Goal: Task Accomplishment & Management: Manage account settings

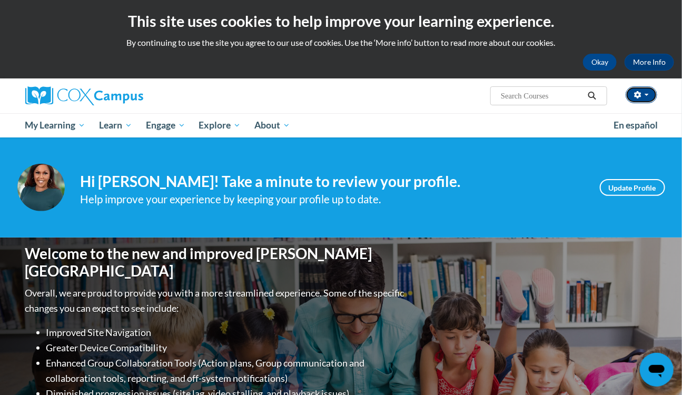
click at [642, 101] on button "button" at bounding box center [642, 94] width 32 height 17
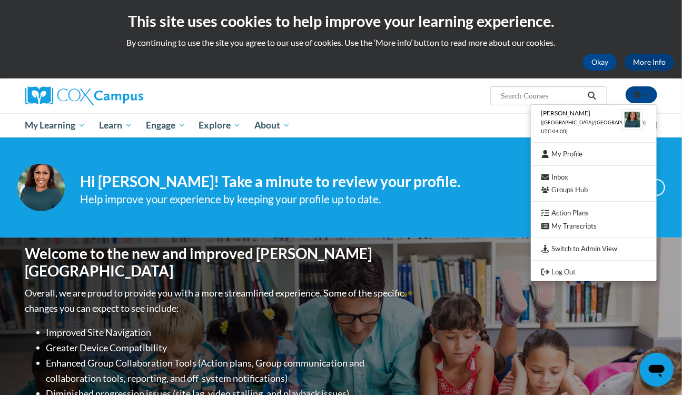
click at [315, 201] on div "Help improve your experience by keeping your profile up to date." at bounding box center [332, 199] width 503 height 17
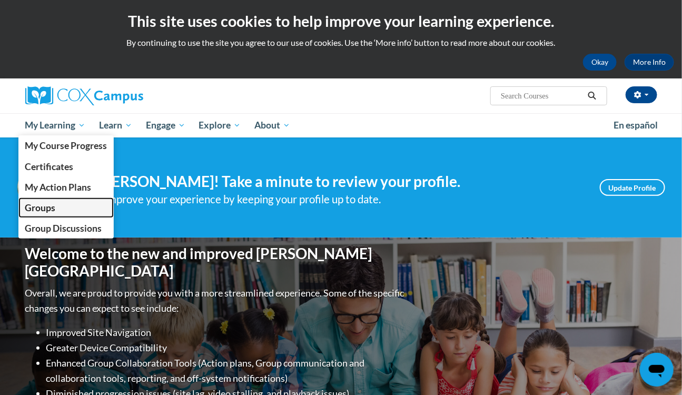
click at [46, 206] on span "Groups" at bounding box center [40, 207] width 31 height 11
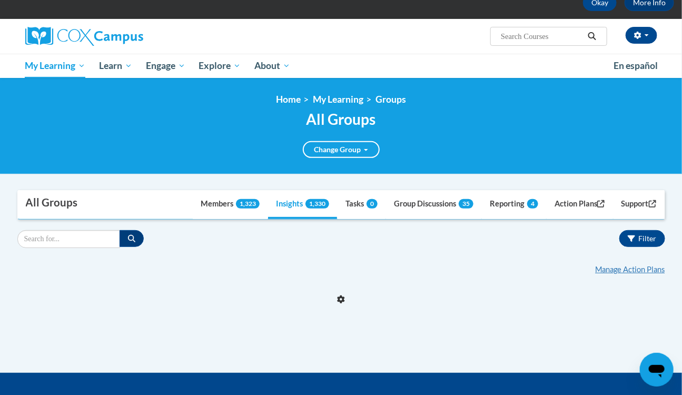
scroll to position [95, 0]
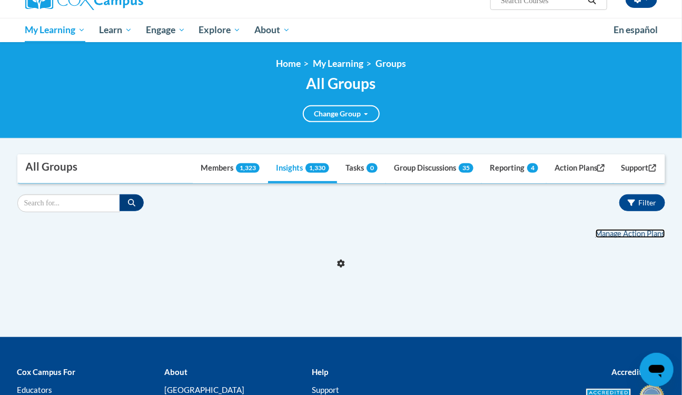
click at [620, 231] on link "Manage Action Plans" at bounding box center [631, 233] width 70 height 9
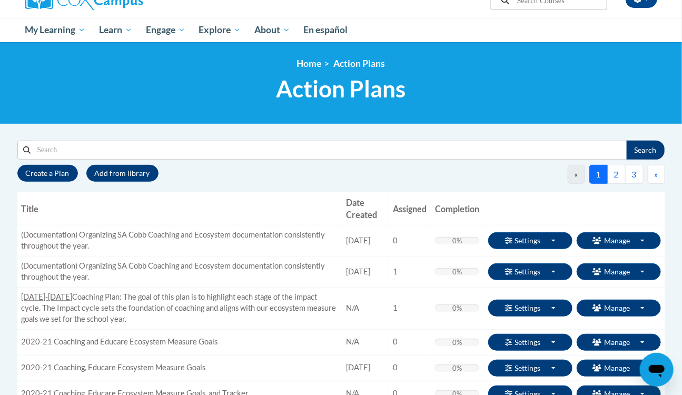
click at [613, 174] on button "2" at bounding box center [616, 174] width 18 height 19
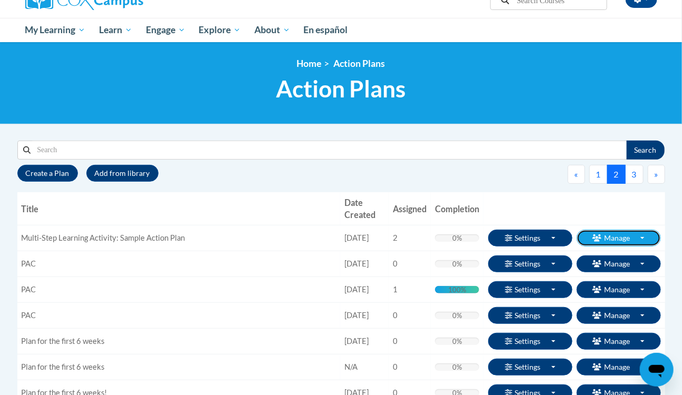
click at [608, 239] on button "Manage Toggle Dropdown" at bounding box center [619, 238] width 84 height 17
click at [0, 0] on span "Enrollments" at bounding box center [0, 0] width 0 height 0
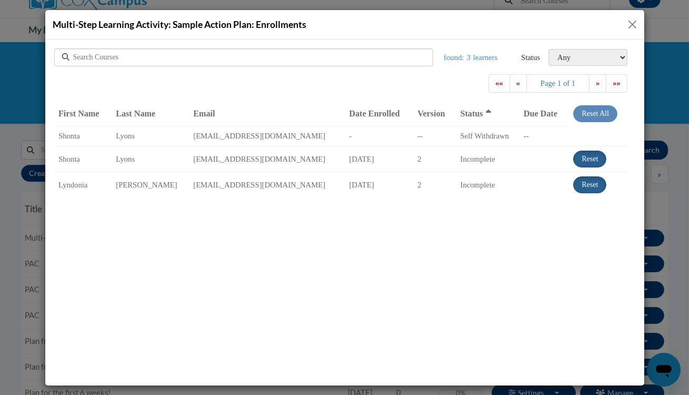
click at [669, 192] on div "Multi-Step Learning Activity: Sample Action Plan: Enrollments" at bounding box center [344, 197] width 689 height 395
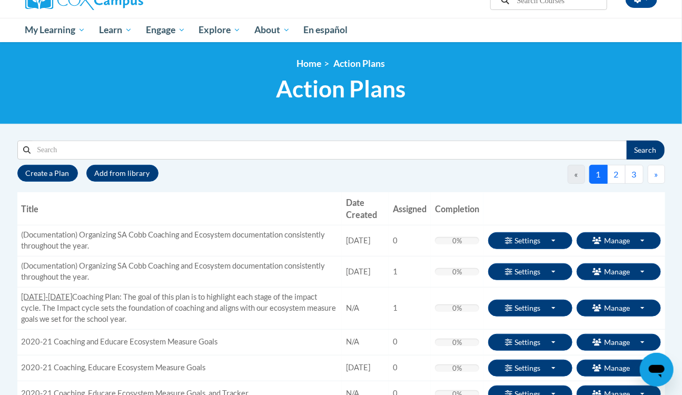
click at [615, 176] on button "2" at bounding box center [616, 174] width 18 height 19
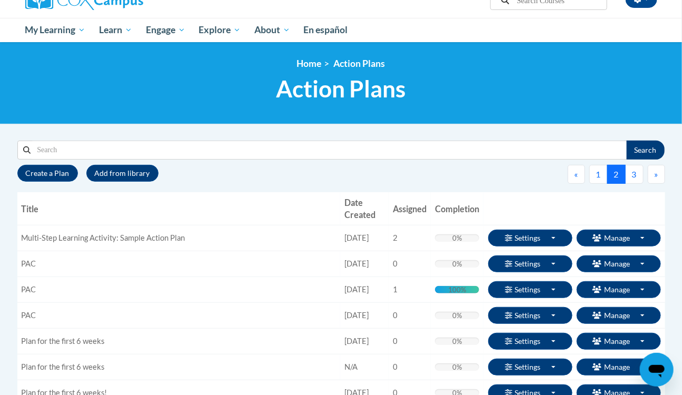
click at [0, 0] on span "Enroll" at bounding box center [0, 0] width 0 height 0
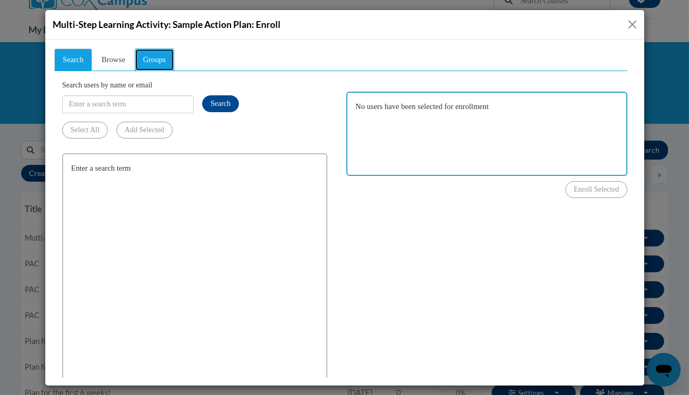
click at [173, 62] on link "Groups" at bounding box center [153, 59] width 39 height 23
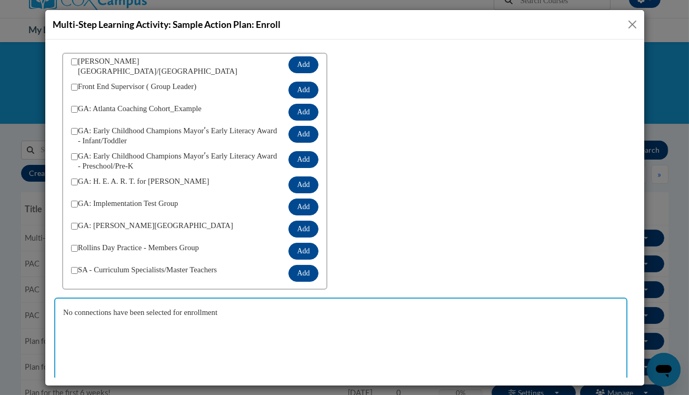
scroll to position [52, 0]
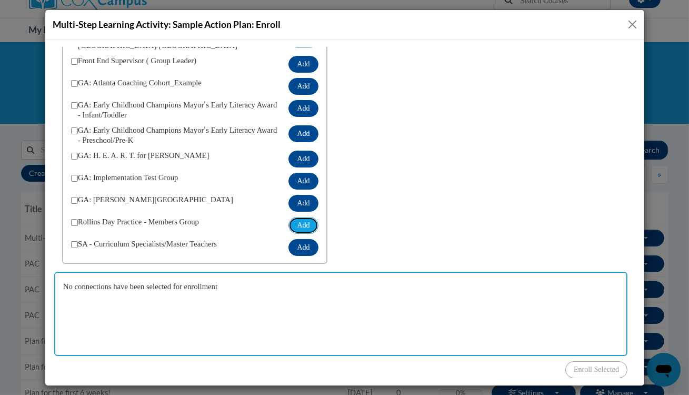
click at [288, 216] on button "Add" at bounding box center [302, 224] width 29 height 17
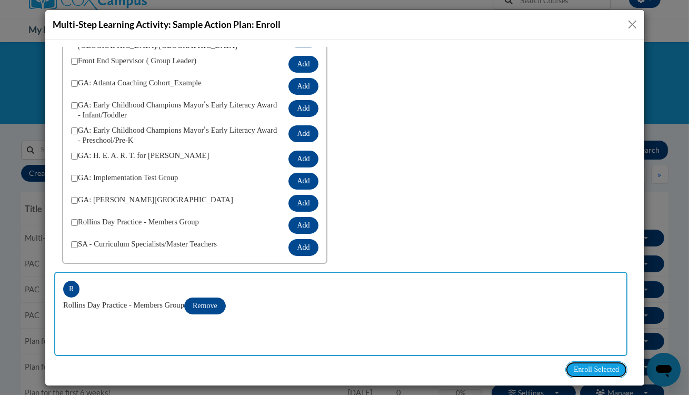
click at [596, 365] on span "Enroll Selected" at bounding box center [595, 369] width 45 height 8
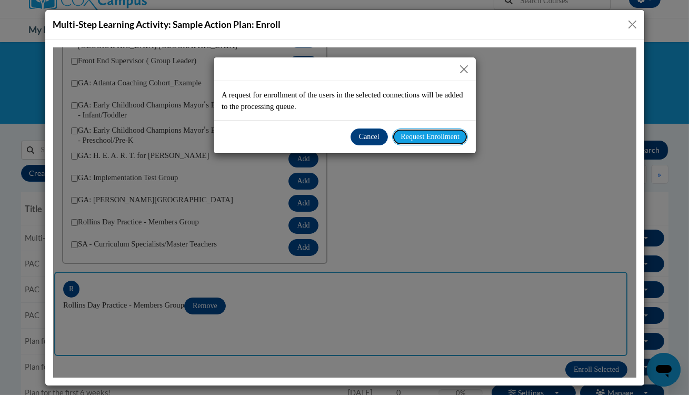
click at [424, 131] on button "Request Enrollment" at bounding box center [430, 136] width 76 height 17
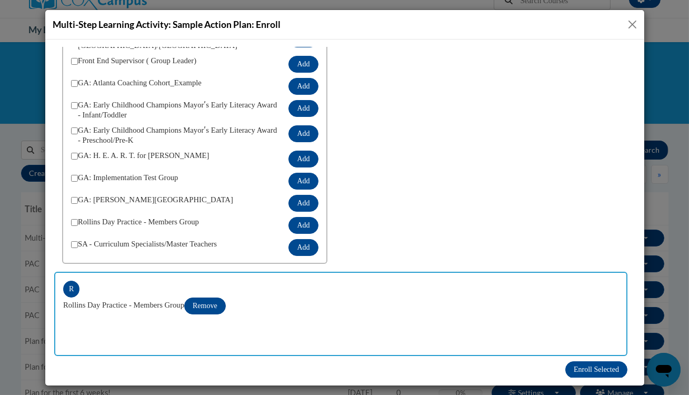
click at [632, 24] on button "Close" at bounding box center [632, 24] width 13 height 13
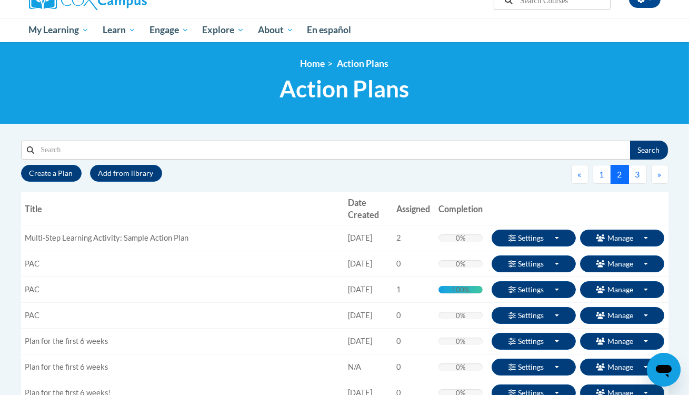
scroll to position [0, 0]
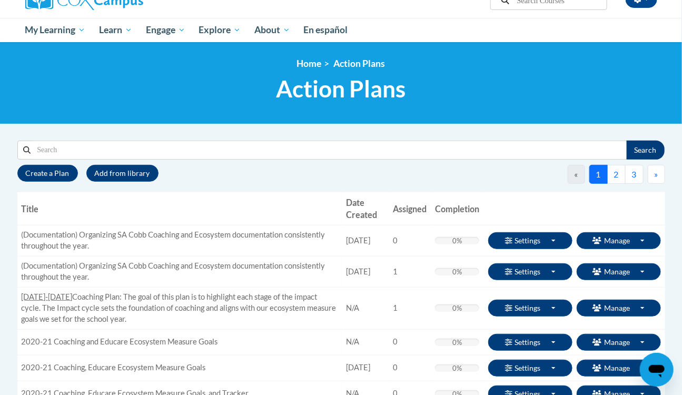
click at [610, 174] on button "2" at bounding box center [616, 174] width 18 height 19
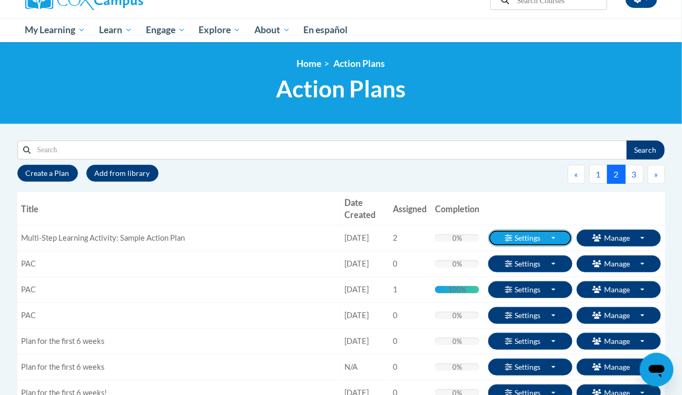
click at [541, 241] on button "Settings Toggle Dropdown" at bounding box center [530, 238] width 84 height 17
click at [0, 0] on link "Edit Basics" at bounding box center [0, 0] width 0 height 0
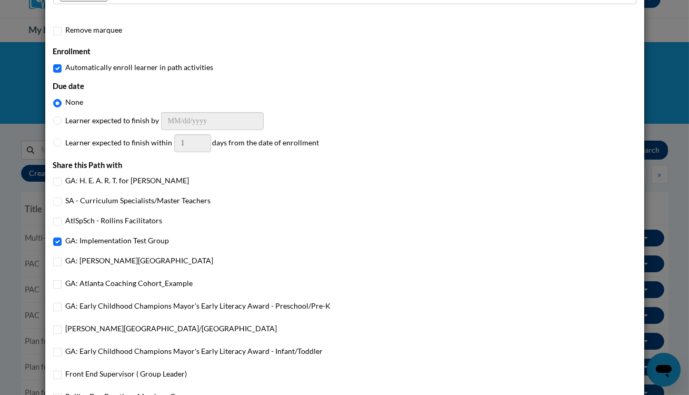
scroll to position [420, 0]
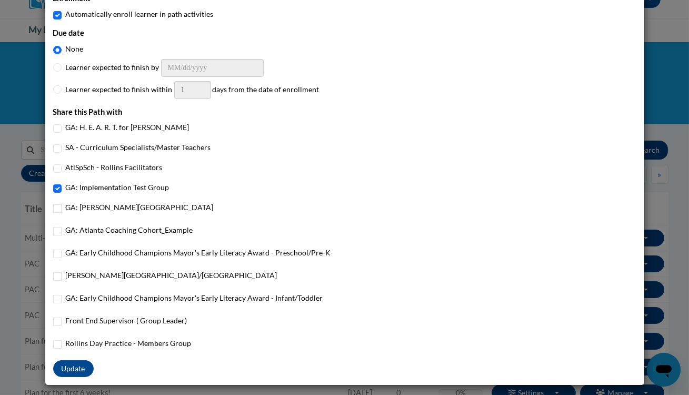
click at [202, 345] on div "Rollins Day Practice - Members Group" at bounding box center [344, 345] width 583 height 14
click at [388, 342] on div "Rollins Day Practice - Members Group" at bounding box center [344, 345] width 583 height 14
click at [53, 344] on input "Rollins Day Practice - Members Group" at bounding box center [57, 344] width 8 height 8
checkbox input "true"
click at [78, 370] on button "Update" at bounding box center [73, 368] width 41 height 17
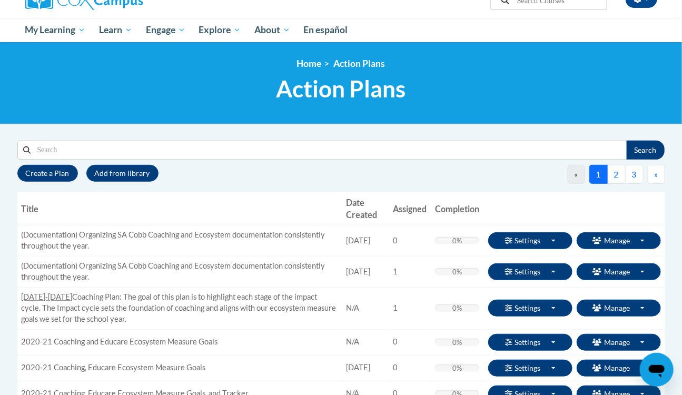
click at [616, 175] on button "2" at bounding box center [616, 174] width 18 height 19
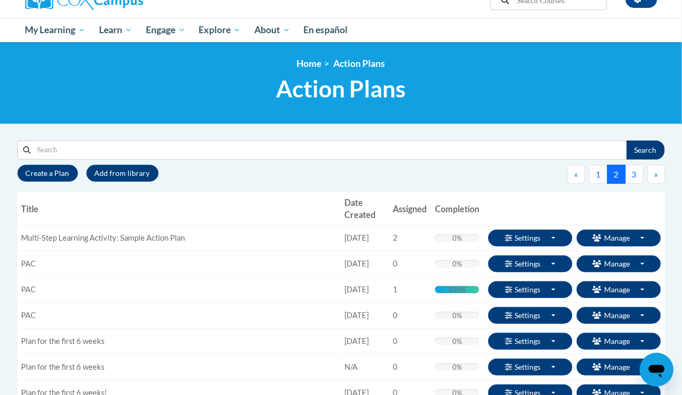
click at [0, 0] on span "Enrollments" at bounding box center [0, 0] width 0 height 0
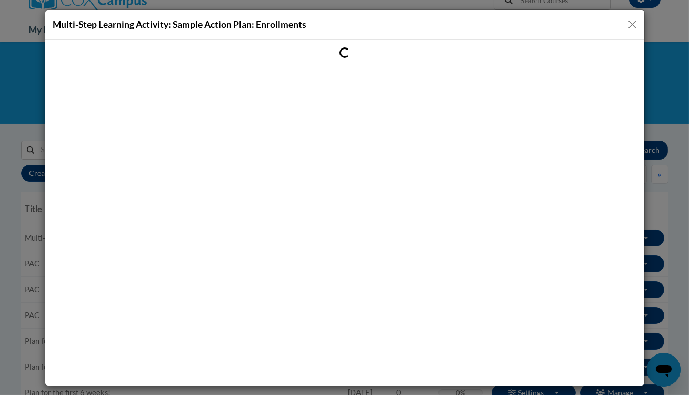
scroll to position [0, 0]
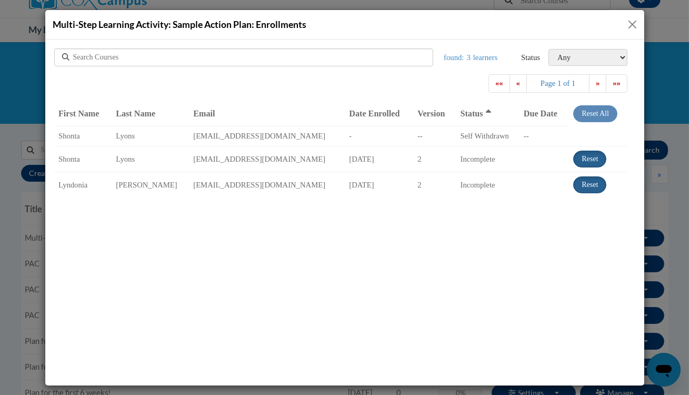
click at [635, 26] on button "Close" at bounding box center [632, 24] width 13 height 13
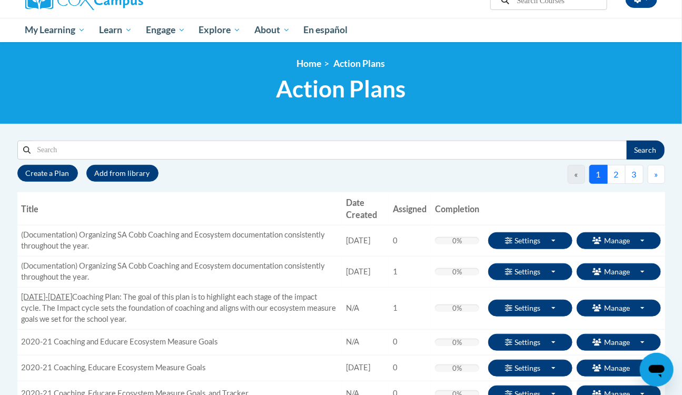
click at [619, 181] on button "2" at bounding box center [616, 174] width 18 height 19
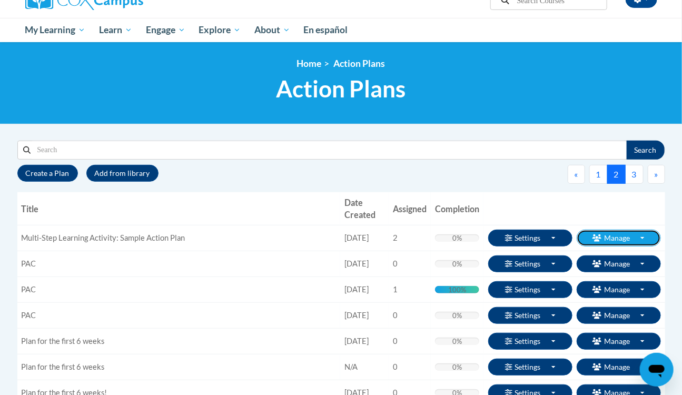
click at [617, 232] on button "Manage Toggle Dropdown" at bounding box center [619, 238] width 84 height 17
click at [0, 0] on span "Enroll" at bounding box center [0, 0] width 0 height 0
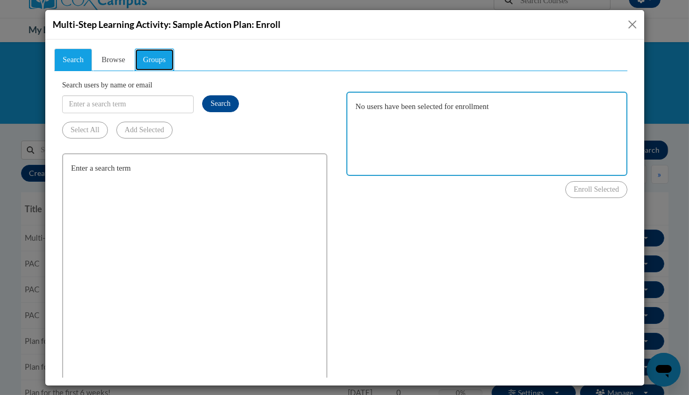
click at [162, 63] on span "Groups" at bounding box center [154, 59] width 23 height 8
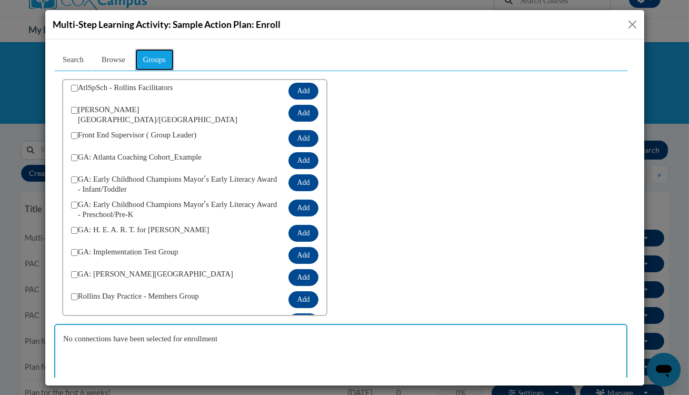
scroll to position [69, 0]
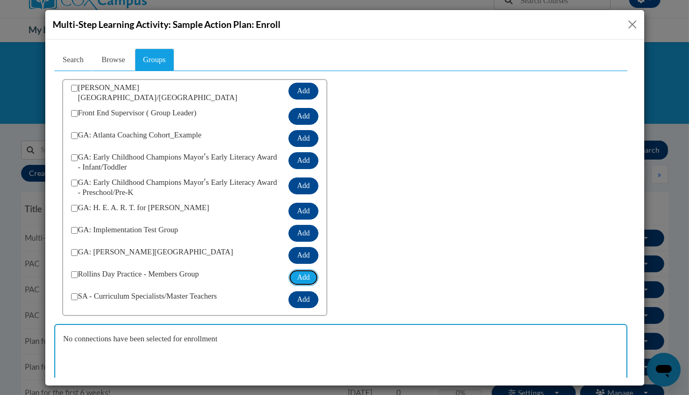
click at [295, 269] on button "Add" at bounding box center [302, 277] width 29 height 17
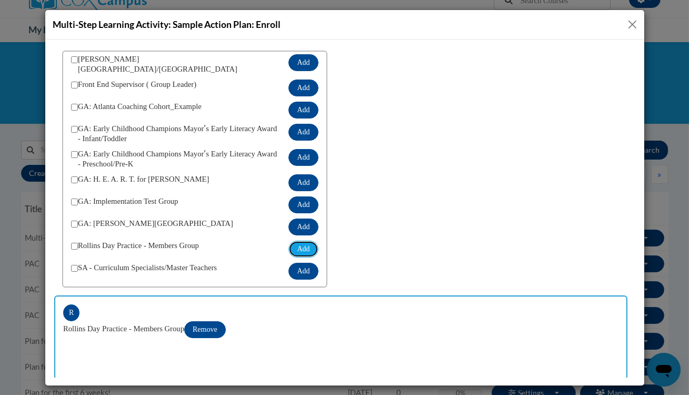
scroll to position [52, 0]
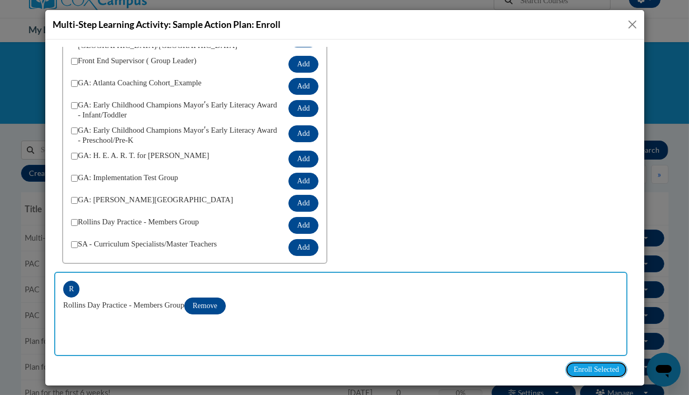
click at [586, 362] on button "Enroll Selected" at bounding box center [596, 369] width 62 height 17
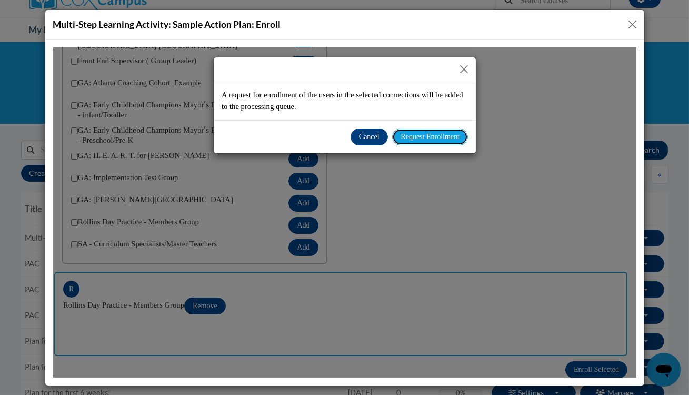
click at [416, 136] on span "Request Enrollment" at bounding box center [429, 136] width 59 height 8
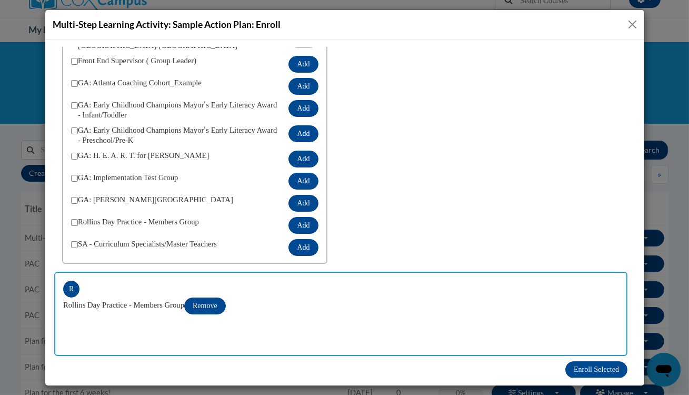
click at [630, 26] on button "Close" at bounding box center [632, 24] width 13 height 13
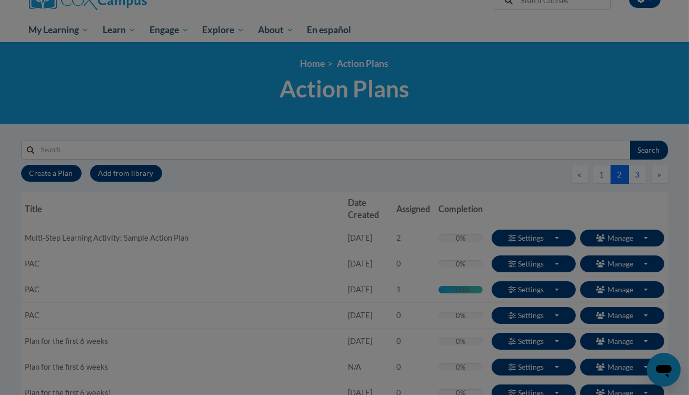
scroll to position [0, 0]
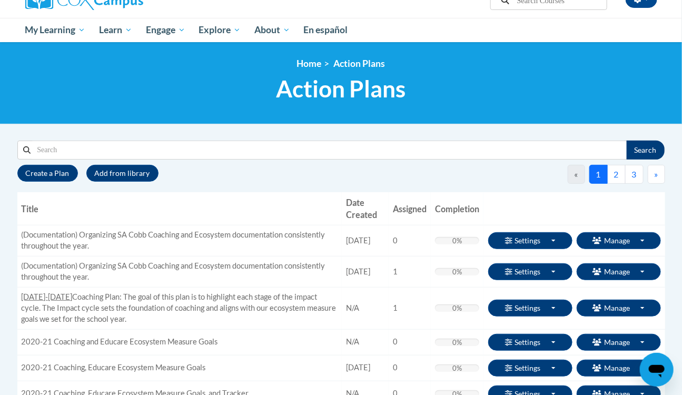
click at [615, 175] on button "2" at bounding box center [616, 174] width 18 height 19
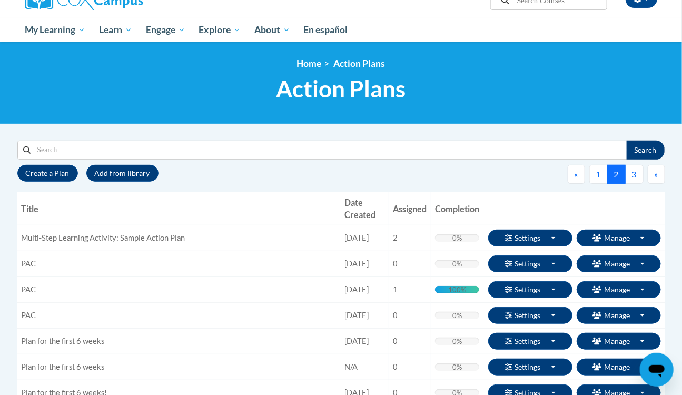
click at [0, 0] on span "Enrollments" at bounding box center [0, 0] width 0 height 0
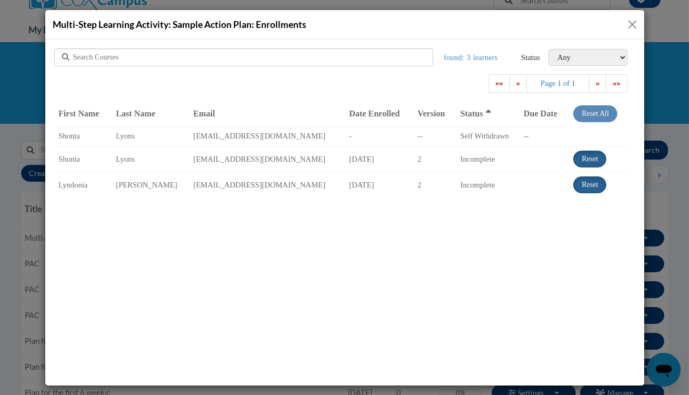
drag, startPoint x: 637, startPoint y: 29, endPoint x: 578, endPoint y: 19, distance: 60.3
click at [637, 29] on button "Close" at bounding box center [632, 24] width 13 height 13
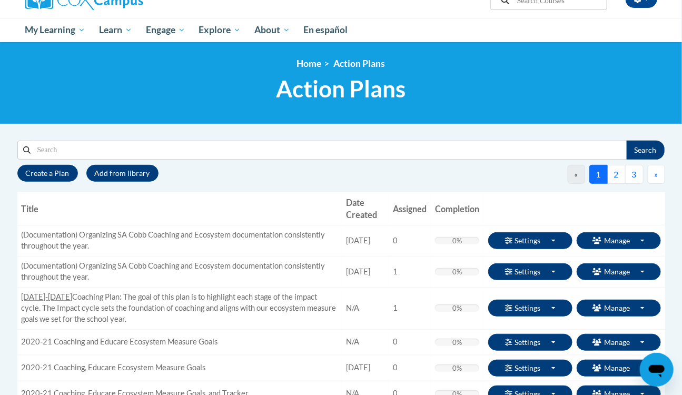
click at [613, 179] on button "2" at bounding box center [616, 174] width 18 height 19
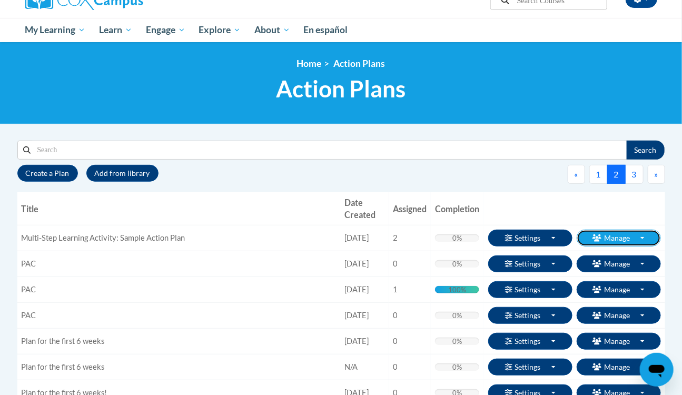
click at [619, 241] on button "Manage Toggle Dropdown" at bounding box center [619, 238] width 84 height 17
click at [0, 0] on span "Enroll" at bounding box center [0, 0] width 0 height 0
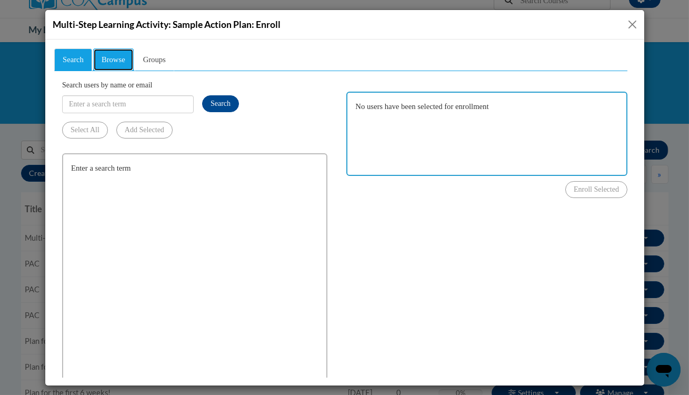
click at [116, 57] on span "Browse" at bounding box center [113, 59] width 24 height 8
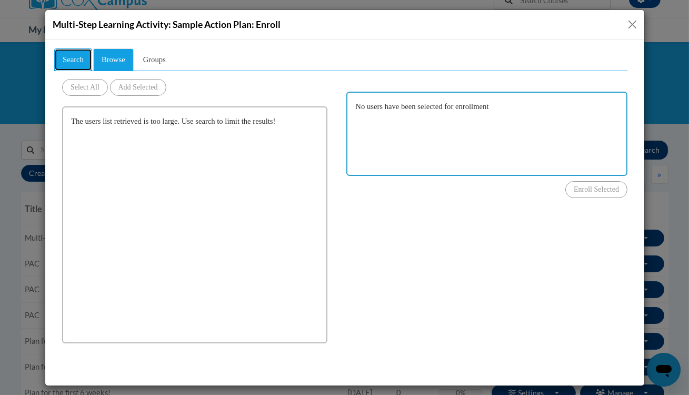
click at [82, 63] on span "Search" at bounding box center [72, 59] width 21 height 8
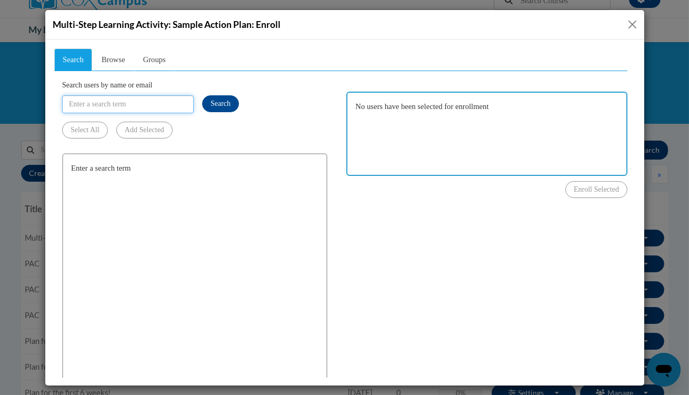
click at [114, 105] on input "Search users by name or email" at bounding box center [128, 104] width 132 height 18
type input "@thinkingcap.com"
click at [225, 100] on span "Search" at bounding box center [220, 103] width 20 height 8
click at [631, 26] on button "Close" at bounding box center [632, 24] width 13 height 13
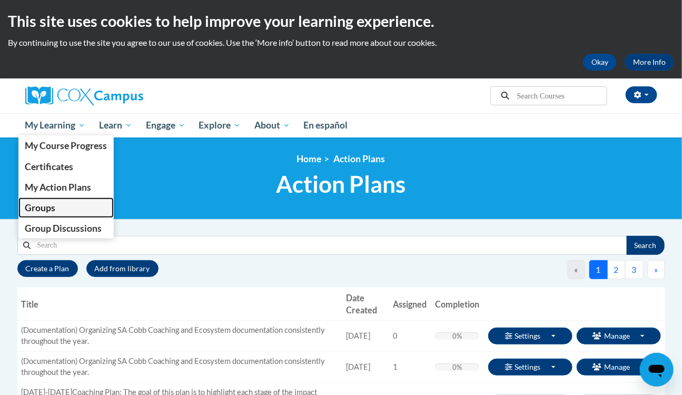
click at [53, 207] on span "Groups" at bounding box center [40, 207] width 31 height 11
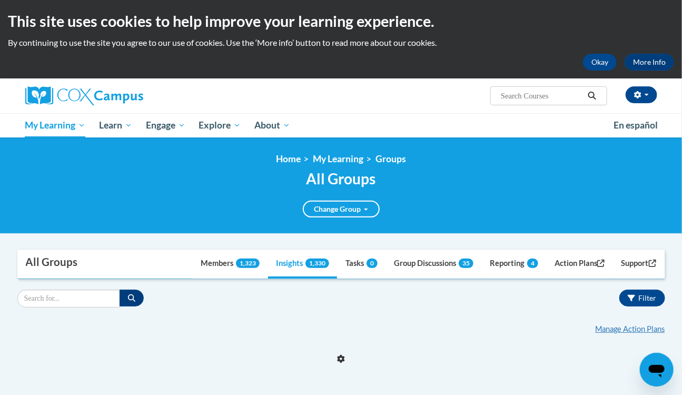
click at [0, 0] on link "Rollins Day Practice - Members Group" at bounding box center [0, 0] width 0 height 0
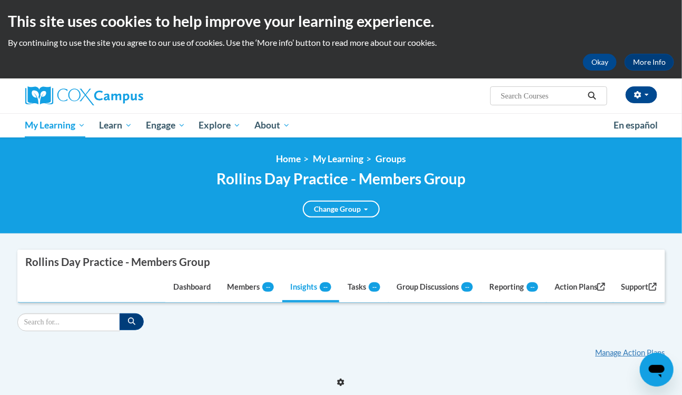
scroll to position [214, 0]
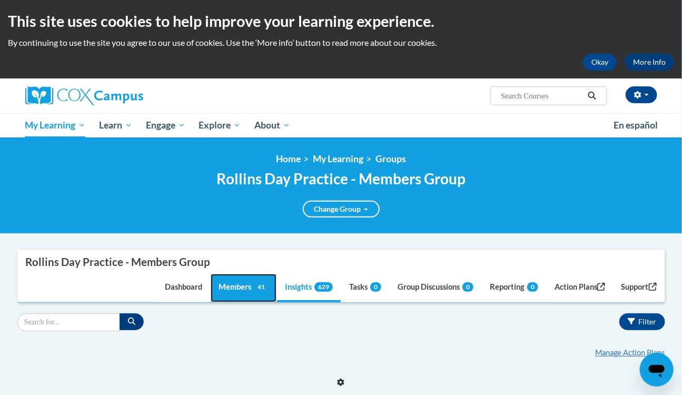
click at [243, 286] on link "Members 41" at bounding box center [244, 288] width 66 height 28
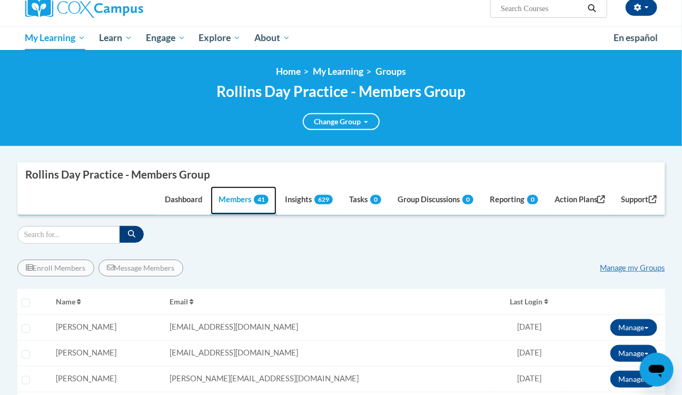
scroll to position [143, 0]
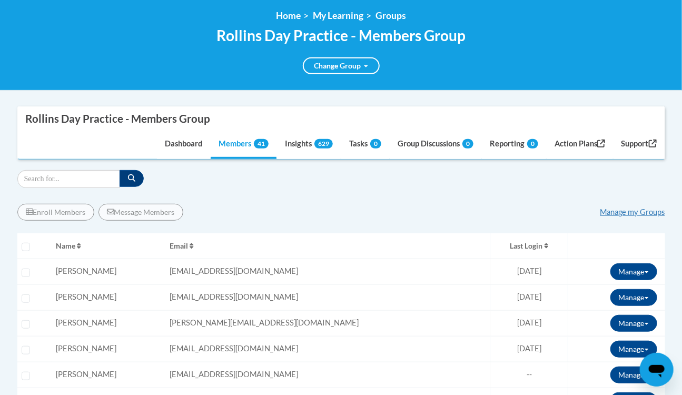
drag, startPoint x: 206, startPoint y: 272, endPoint x: 329, endPoint y: 274, distance: 123.2
click at [329, 274] on td "Email: [EMAIL_ADDRESS][DOMAIN_NAME]" at bounding box center [327, 272] width 325 height 26
copy span "[EMAIL_ADDRESS][DOMAIN_NAME]"
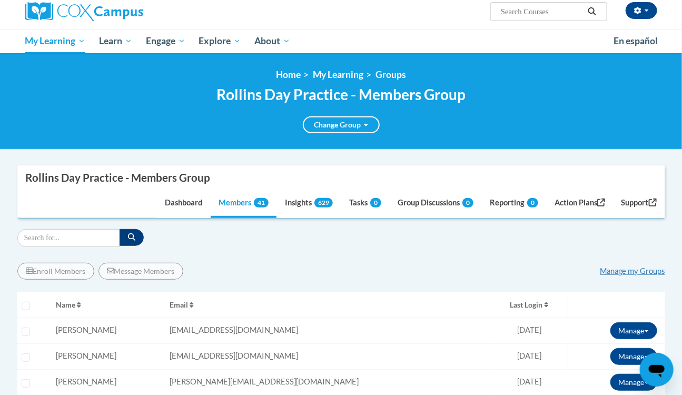
scroll to position [95, 0]
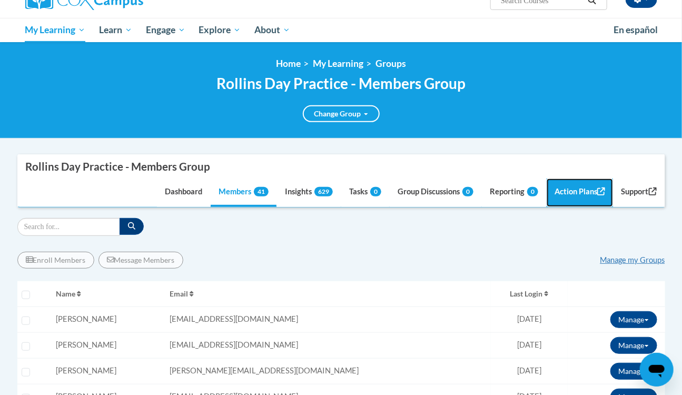
click at [570, 196] on link "Action Plans" at bounding box center [580, 193] width 66 height 28
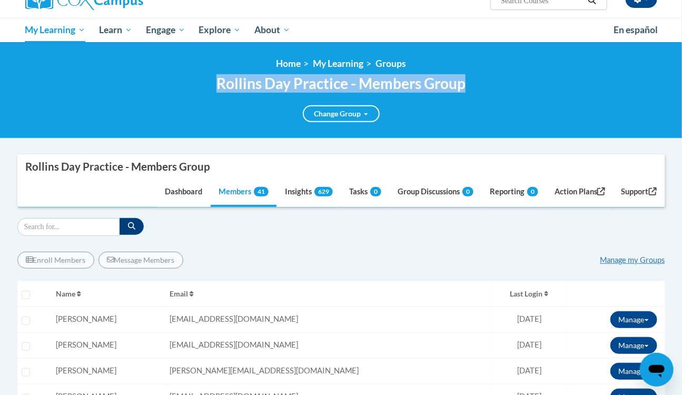
drag, startPoint x: 473, startPoint y: 84, endPoint x: 204, endPoint y: 88, distance: 269.6
click at [204, 88] on div "Rollins Day Practice - Members Group Change Group AtlSpSch - Rollins Facilitato…" at bounding box center [341, 98] width 624 height 47
copy h2 "Rollins Day Practice - Members Group"
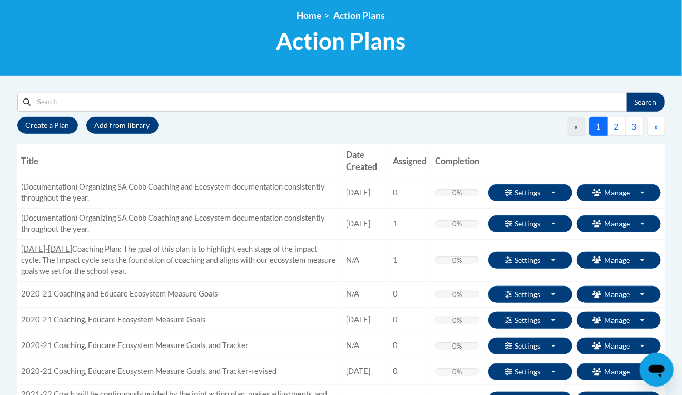
click at [614, 126] on button "2" at bounding box center [616, 126] width 18 height 19
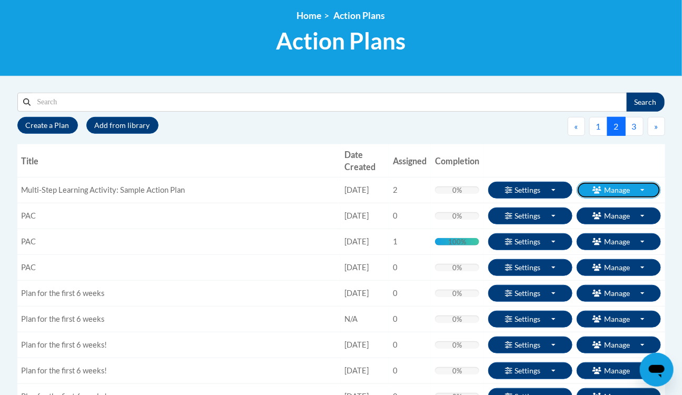
click at [616, 189] on button "Manage Toggle Dropdown" at bounding box center [619, 190] width 84 height 17
click at [0, 0] on span "Enroll" at bounding box center [0, 0] width 0 height 0
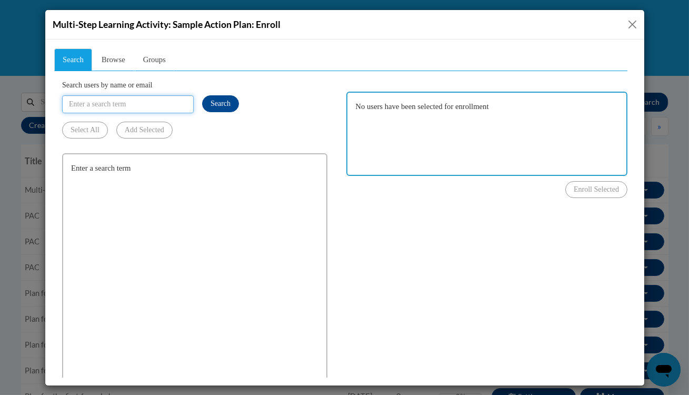
click at [115, 103] on input "Search users by name or email" at bounding box center [128, 104] width 132 height 18
paste input "[EMAIL_ADDRESS][DOMAIN_NAME]"
type input "[EMAIL_ADDRESS][DOMAIN_NAME]"
click at [217, 105] on span "Search" at bounding box center [220, 103] width 20 height 8
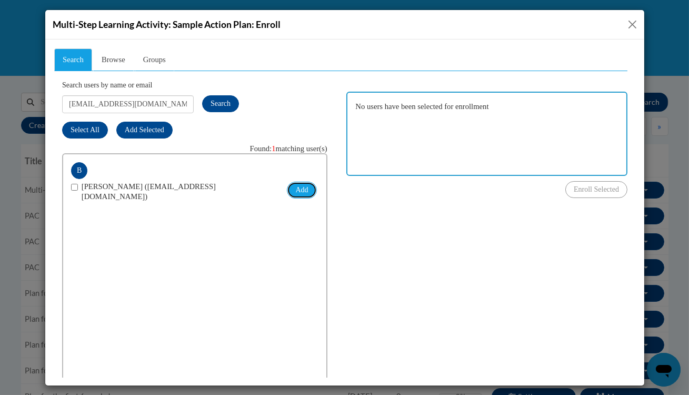
click at [296, 190] on button "Add" at bounding box center [300, 189] width 29 height 17
checkbox input "true"
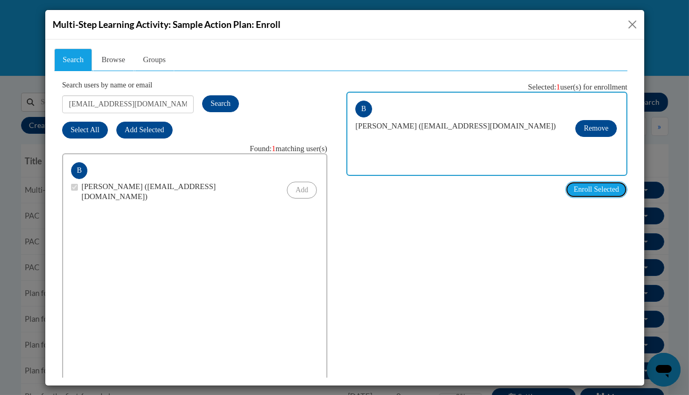
click at [586, 193] on button "Enroll Selected" at bounding box center [596, 189] width 62 height 17
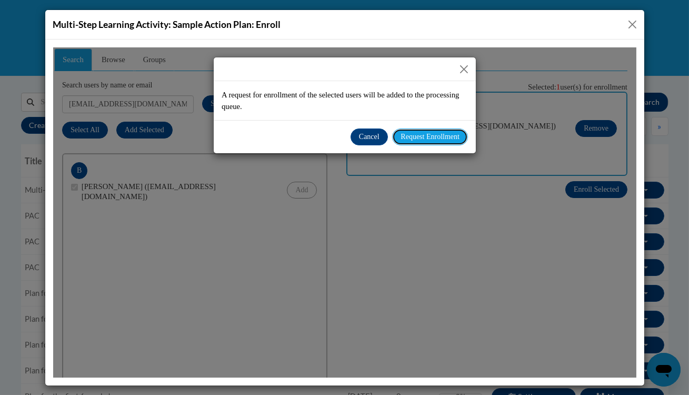
click at [411, 134] on span "Request Enrollment" at bounding box center [429, 136] width 59 height 8
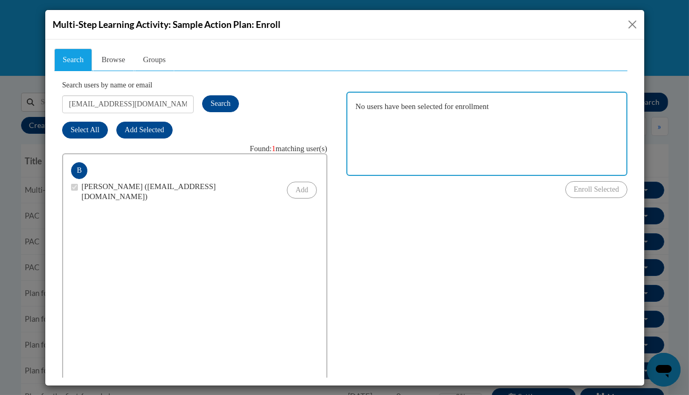
click at [632, 24] on button "Close" at bounding box center [632, 24] width 13 height 13
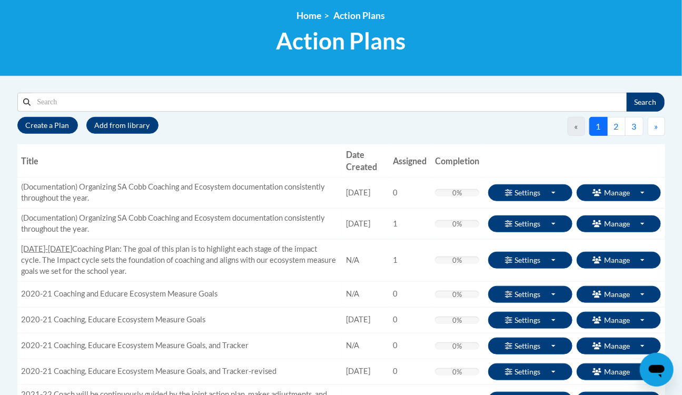
click at [615, 128] on button "2" at bounding box center [616, 126] width 18 height 19
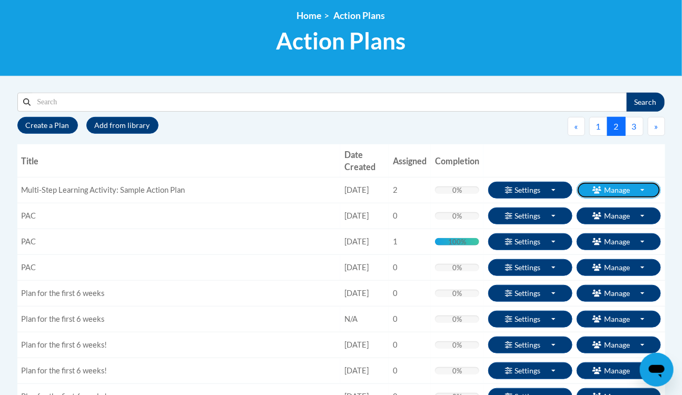
click at [616, 195] on button "Manage Toggle Dropdown" at bounding box center [619, 190] width 84 height 17
click at [0, 0] on span "Enrollments" at bounding box center [0, 0] width 0 height 0
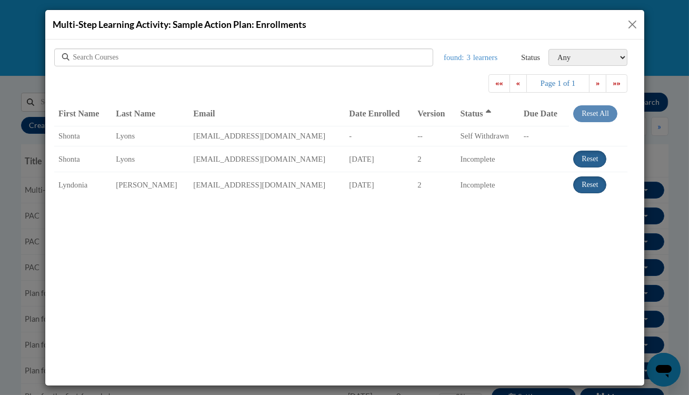
click at [629, 26] on button "Close" at bounding box center [632, 24] width 13 height 13
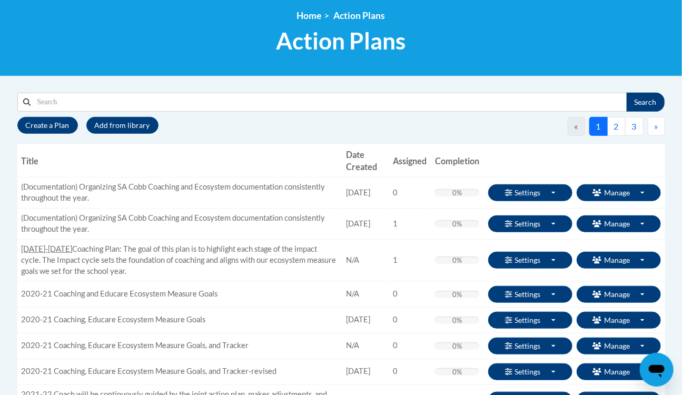
click at [618, 127] on button "2" at bounding box center [616, 126] width 18 height 19
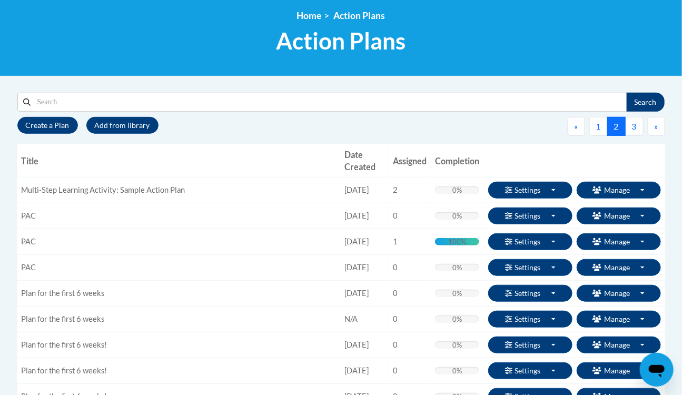
click at [0, 0] on span "Enrollments" at bounding box center [0, 0] width 0 height 0
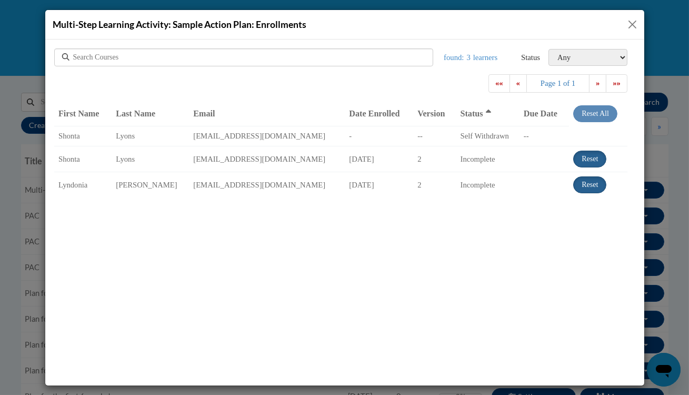
click at [635, 27] on button "Close" at bounding box center [632, 24] width 13 height 13
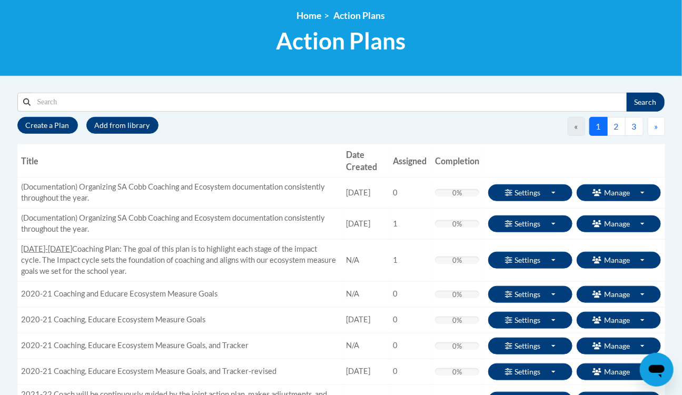
click at [0, 0] on link "Edit Action Plan" at bounding box center [0, 0] width 0 height 0
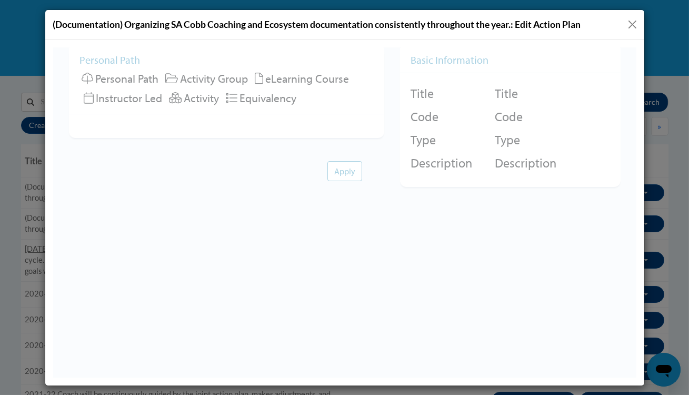
click at [631, 24] on button "Close" at bounding box center [632, 24] width 13 height 13
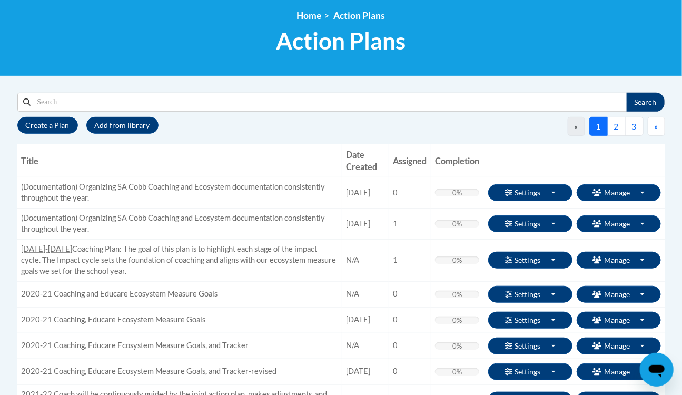
click at [621, 126] on button "2" at bounding box center [616, 126] width 18 height 19
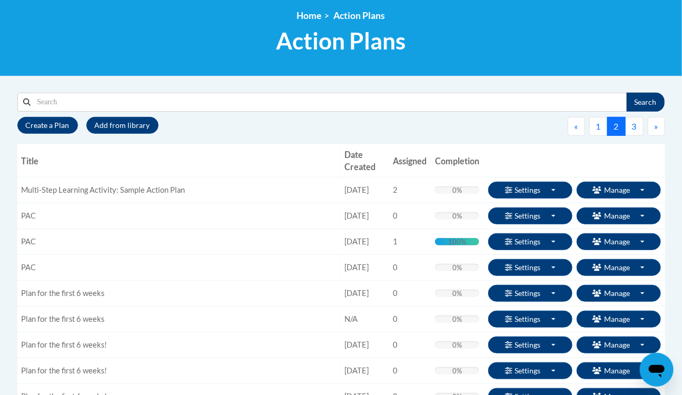
click at [0, 0] on link "Edit Basics" at bounding box center [0, 0] width 0 height 0
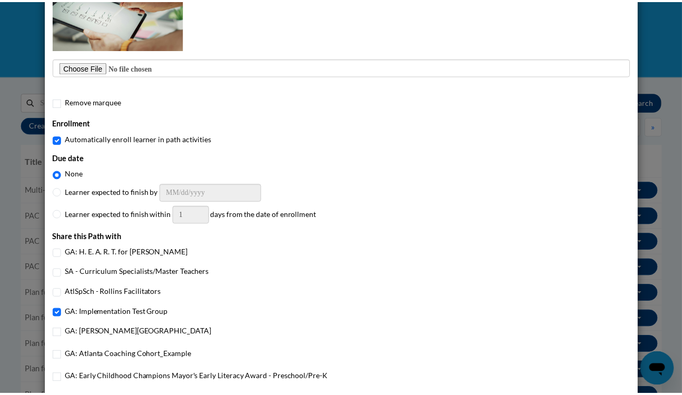
scroll to position [420, 0]
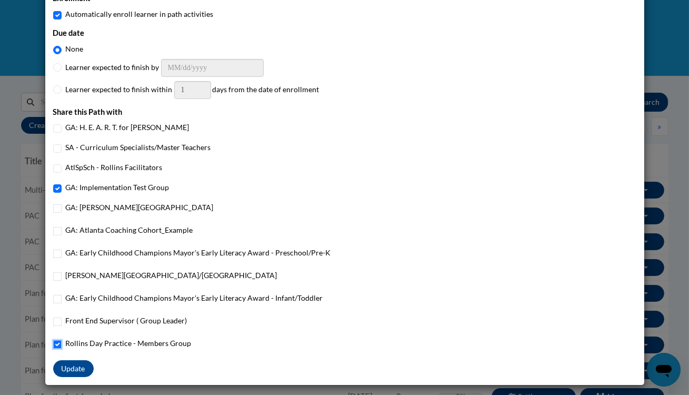
click at [53, 347] on input "Rollins Day Practice - Members Group" at bounding box center [57, 344] width 8 height 8
checkbox input "false"
click at [70, 366] on button "Update" at bounding box center [73, 368] width 41 height 17
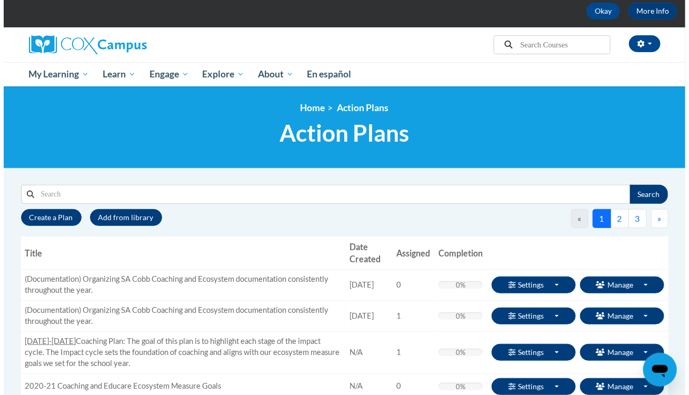
scroll to position [47, 0]
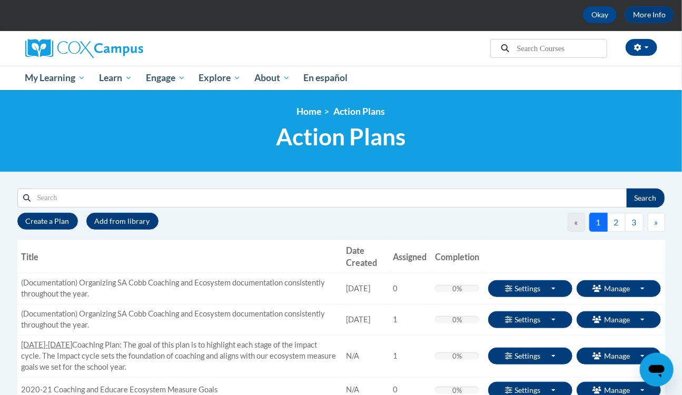
click at [617, 225] on button "2" at bounding box center [616, 222] width 18 height 19
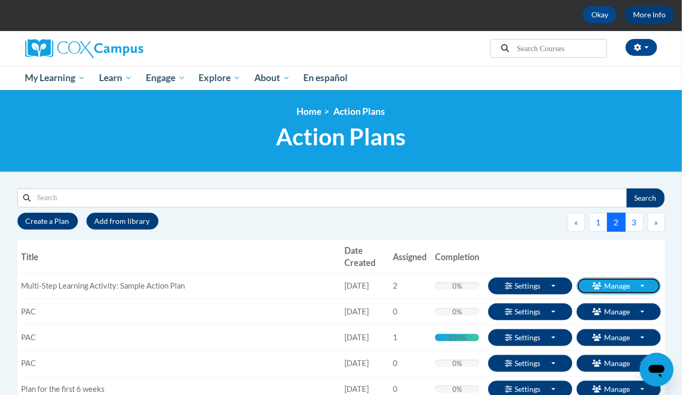
drag, startPoint x: 606, startPoint y: 287, endPoint x: 613, endPoint y: 320, distance: 34.0
click at [613, 294] on div "Manage Toggle Dropdown Action Steps Enrollments Enroll Withdraw" at bounding box center [619, 286] width 84 height 17
click at [0, 0] on span "Enrollments" at bounding box center [0, 0] width 0 height 0
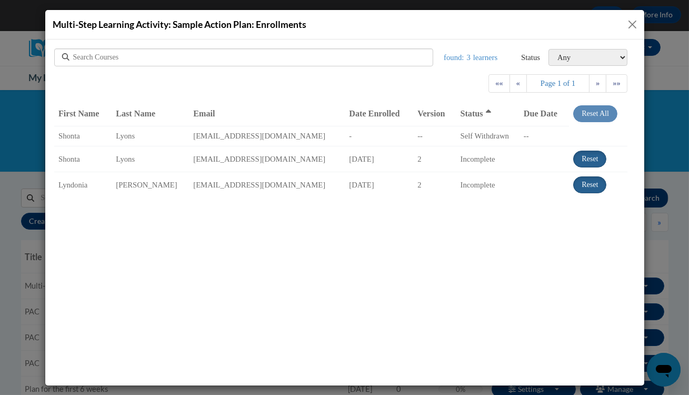
scroll to position [0, 0]
click at [633, 27] on button "Close" at bounding box center [632, 24] width 13 height 13
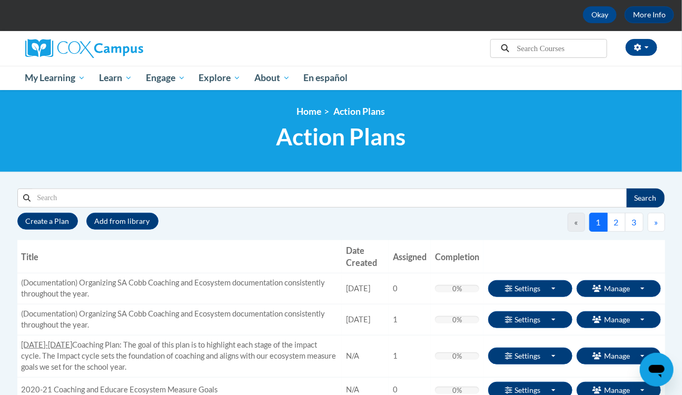
click at [616, 228] on button "2" at bounding box center [616, 222] width 18 height 19
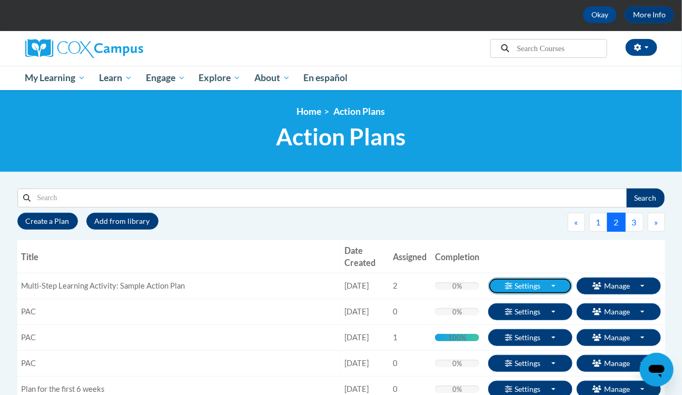
drag, startPoint x: 520, startPoint y: 288, endPoint x: 523, endPoint y: 304, distance: 17.1
click at [523, 294] on div "Settings Toggle Dropdown Edit Basics Edit Action Plan Reference Materials Notif…" at bounding box center [530, 286] width 84 height 17
click at [0, 0] on link "Edit Basics" at bounding box center [0, 0] width 0 height 0
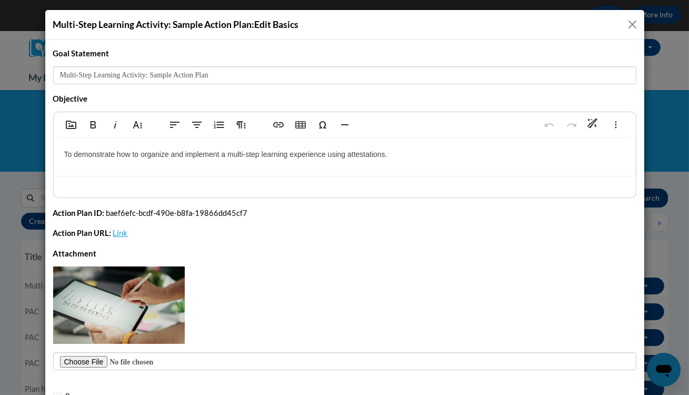
click at [159, 215] on span "baef6efc-bcdf-490e-b8fa-19866dd45cf7" at bounding box center [177, 213] width 142 height 9
drag, startPoint x: 104, startPoint y: 211, endPoint x: 262, endPoint y: 210, distance: 158.0
click at [262, 210] on div "Action Plan ID: baef6efc-bcdf-490e-b8fa-19866dd45cf7" at bounding box center [344, 213] width 583 height 12
copy span "baef6efc-bcdf-490e-b8fa-19866dd45cf7"
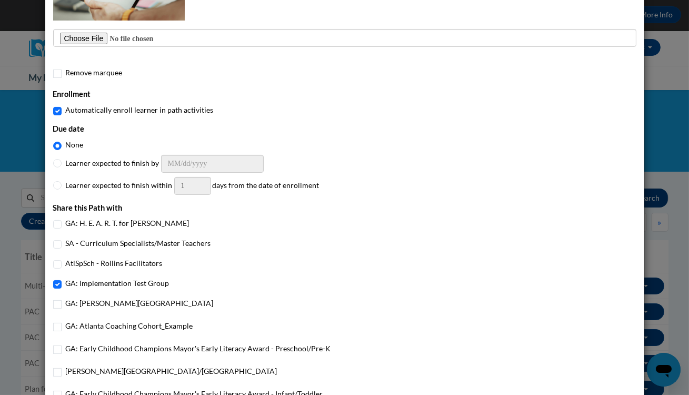
scroll to position [420, 0]
